Goal: Task Accomplishment & Management: Manage account settings

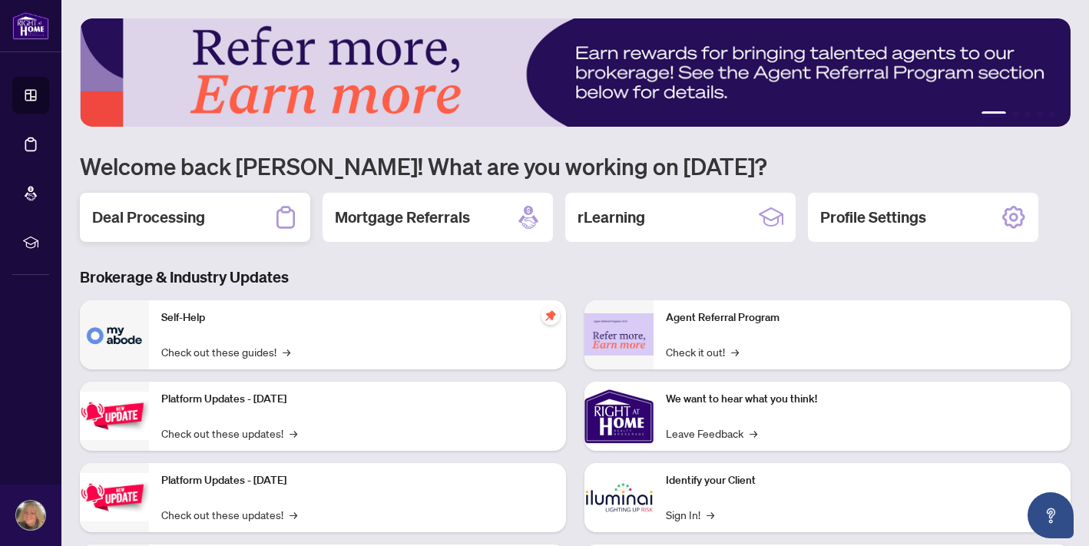
click at [181, 223] on h2 "Deal Processing" at bounding box center [148, 217] width 113 height 21
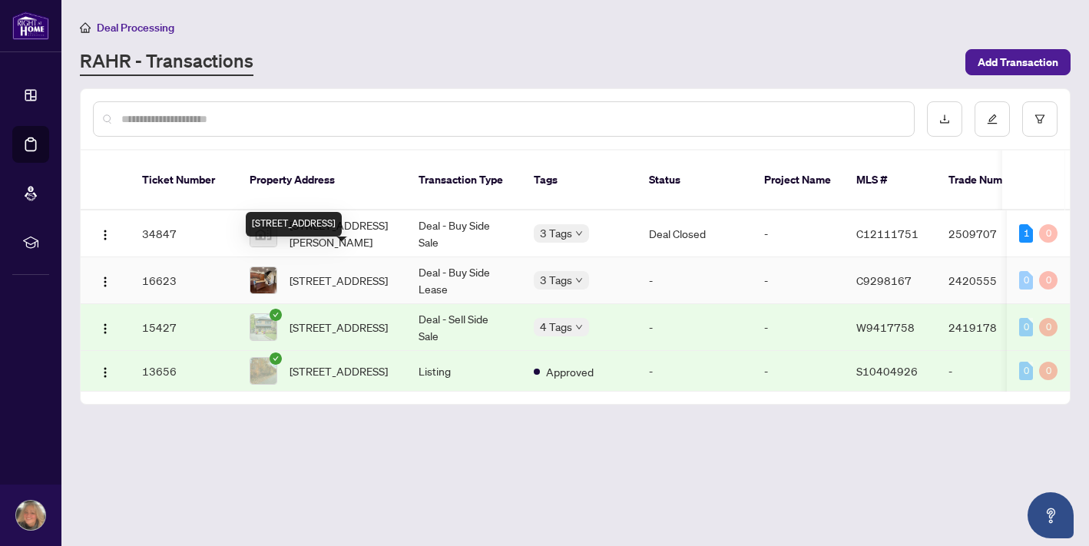
click at [346, 272] on span "[STREET_ADDRESS]" at bounding box center [338, 280] width 98 height 17
